Goal: Task Accomplishment & Management: Complete application form

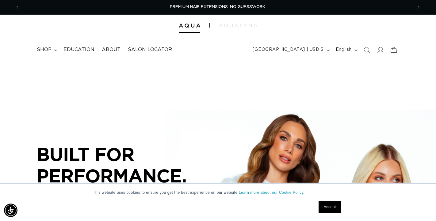
click at [326, 207] on link "Accept" at bounding box center [330, 207] width 23 height 12
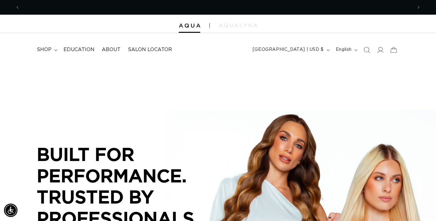
scroll to position [0, 392]
click at [380, 53] on icon at bounding box center [380, 50] width 6 height 6
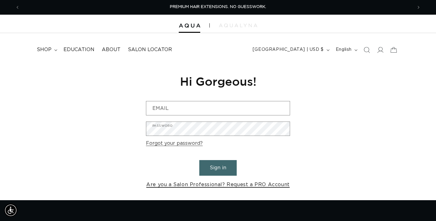
click at [208, 185] on link "Are you a Salon Professional? Request a PRO Account" at bounding box center [217, 185] width 143 height 9
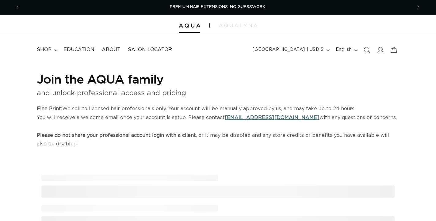
select select "US"
select select "[GEOGRAPHIC_DATA]"
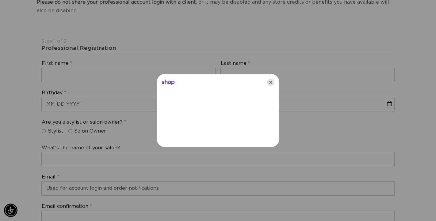
scroll to position [0, 785]
click at [268, 83] on icon "Close" at bounding box center [270, 82] width 7 height 7
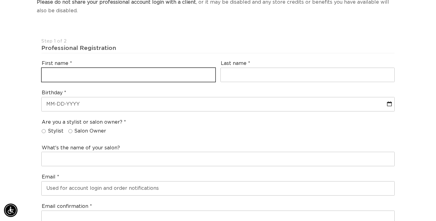
click at [190, 75] on input "text" at bounding box center [129, 75] width 174 height 14
type input "Dacy"
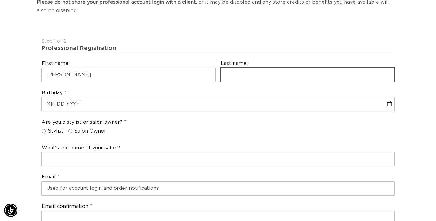
click at [230, 76] on input "text" at bounding box center [308, 75] width 174 height 14
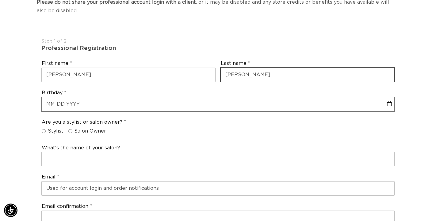
type input "michael"
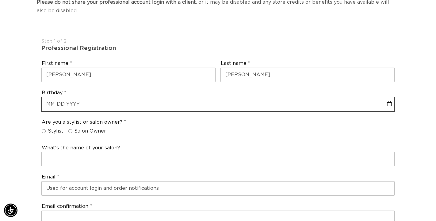
select select "8"
select select "2025"
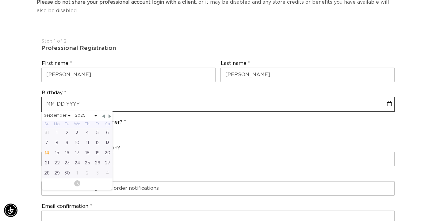
click at [218, 106] on input "text" at bounding box center [218, 105] width 353 height 14
type input "0"
select select "8"
select select "2025"
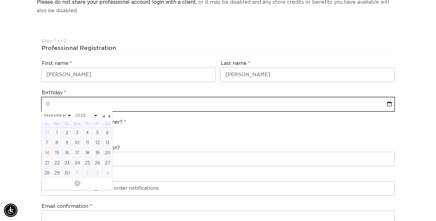
type input "01"
select select "8"
select select "2025"
type input "0"
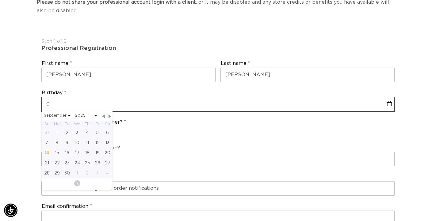
select select "8"
select select "2025"
type input "06"
select select "8"
select select "2025"
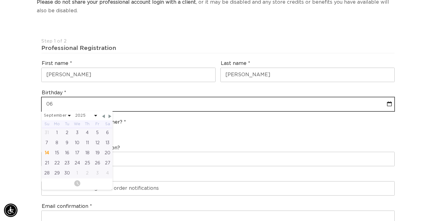
type input "06-1"
select select "8"
select select "2025"
type input "06-19"
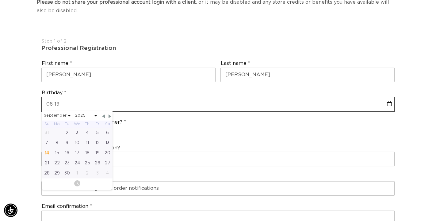
select select "8"
select select "2025"
type input "06-19-2"
select select "8"
select select "2025"
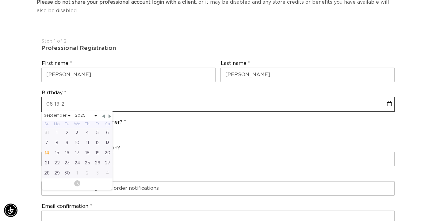
type input "06-19-20"
select select "8"
select select "2025"
type input "06-19-200"
select select "8"
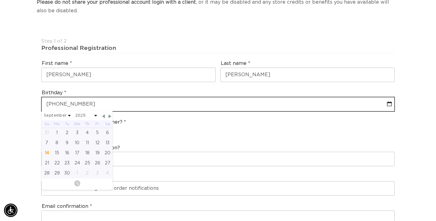
select select "2025"
type input "06-19-2003"
select select "5"
select select "2003"
type input "06-19-2003"
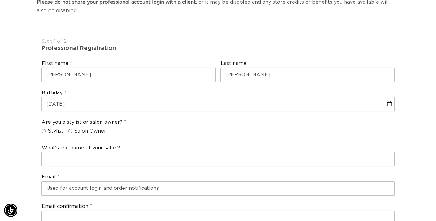
click at [210, 143] on div "What's the name of your salon?" at bounding box center [218, 155] width 358 height 27
click at [48, 130] on span "Stylist" at bounding box center [56, 131] width 16 height 6
click at [46, 130] on input "Stylist" at bounding box center [44, 131] width 4 height 4
radio input "true"
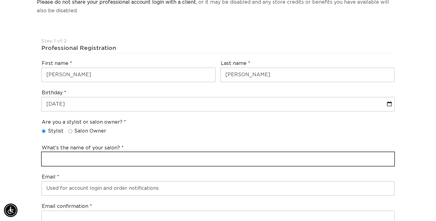
click at [68, 160] on input "text" at bounding box center [218, 159] width 353 height 14
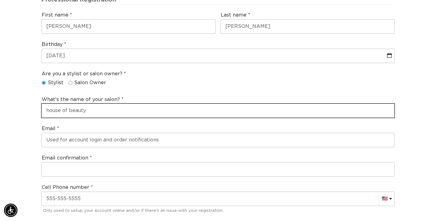
scroll to position [182, 0]
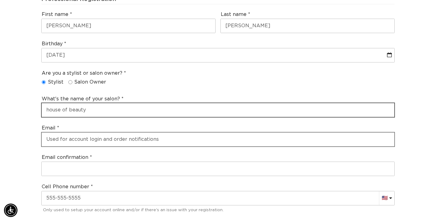
type input "house of beauty"
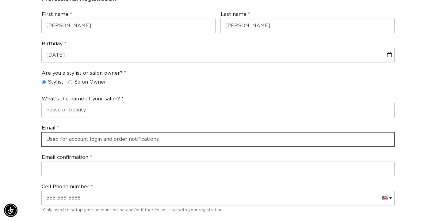
click at [87, 140] on input "email" at bounding box center [218, 140] width 353 height 14
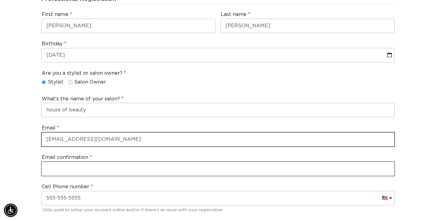
type input "dacypeters@gmail.com"
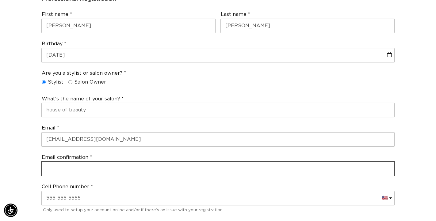
click at [113, 172] on input "email" at bounding box center [218, 169] width 353 height 14
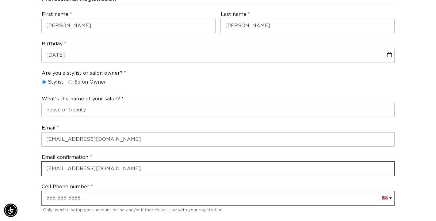
type input "dacypeters@gmail.com"
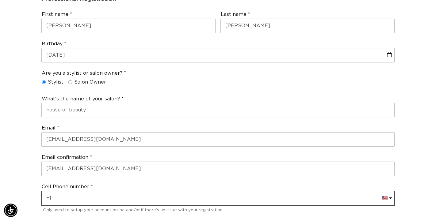
click at [109, 203] on input "+1" at bounding box center [218, 199] width 353 height 14
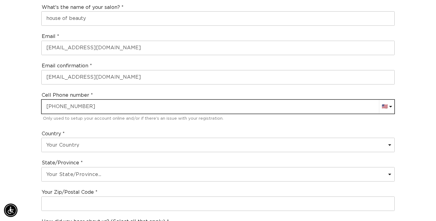
scroll to position [0, 785]
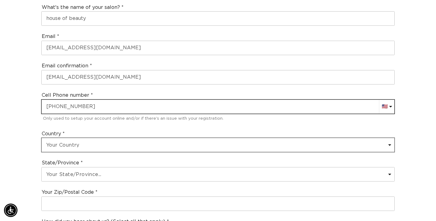
type input "+1 812 216 2880"
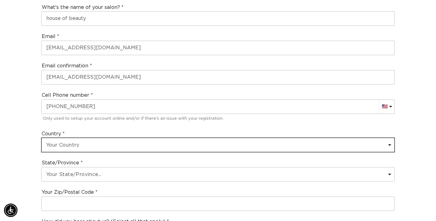
click at [163, 144] on select "Your Country United States Canada Afghanistan Åland Islands Albania Algeria And…" at bounding box center [218, 145] width 353 height 14
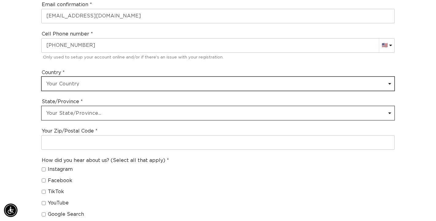
scroll to position [0, 0]
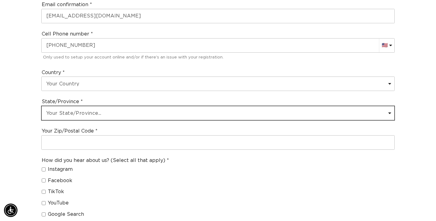
click at [237, 110] on select "Your State/Province... Alabama Alaska American Samoa Arizona Arkansas Californi…" at bounding box center [218, 113] width 353 height 14
select select "Indiana"
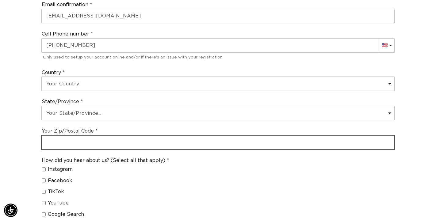
click at [138, 144] on input "text" at bounding box center [218, 143] width 353 height 14
type input "47281"
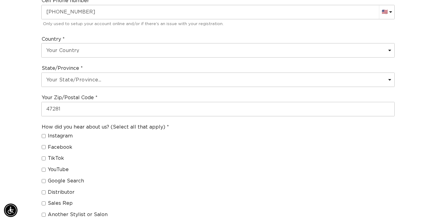
scroll to position [376, 0]
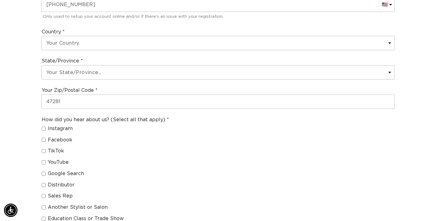
click at [47, 149] on label "TikTok" at bounding box center [103, 151] width 122 height 6
click at [46, 149] on input "TikTok" at bounding box center [44, 151] width 4 height 4
checkbox input "true"
click at [46, 128] on label "Instagram" at bounding box center [103, 129] width 122 height 6
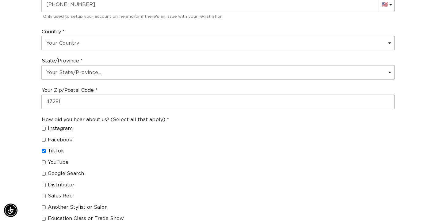
click at [46, 128] on input "Instagram" at bounding box center [44, 129] width 4 height 4
checkbox input "true"
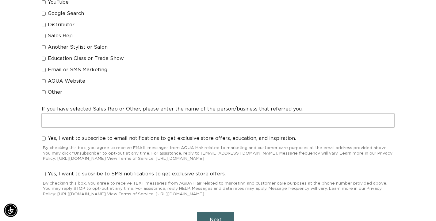
click at [46, 174] on label "Yes, I want to subsribe to SMS notifications to get exclusive store offers." at bounding box center [134, 174] width 184 height 6
click at [46, 174] on input "Yes, I want to subsribe to SMS notifications to get exclusive store offers." at bounding box center [44, 174] width 4 height 4
checkbox input "true"
click at [208, 217] on button "Next" at bounding box center [215, 220] width 37 height 16
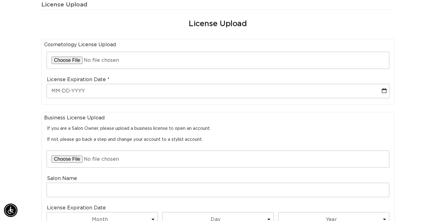
scroll to position [175, 0]
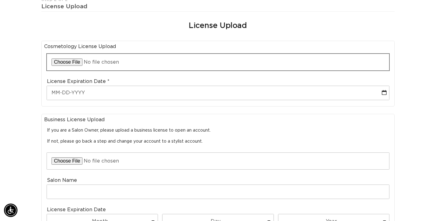
click at [97, 65] on input "file" at bounding box center [218, 62] width 342 height 17
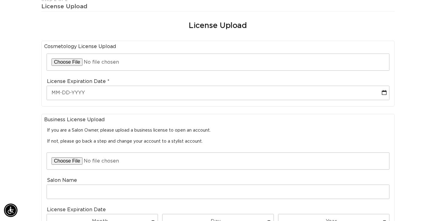
scroll to position [0, 785]
